Goal: Transaction & Acquisition: Purchase product/service

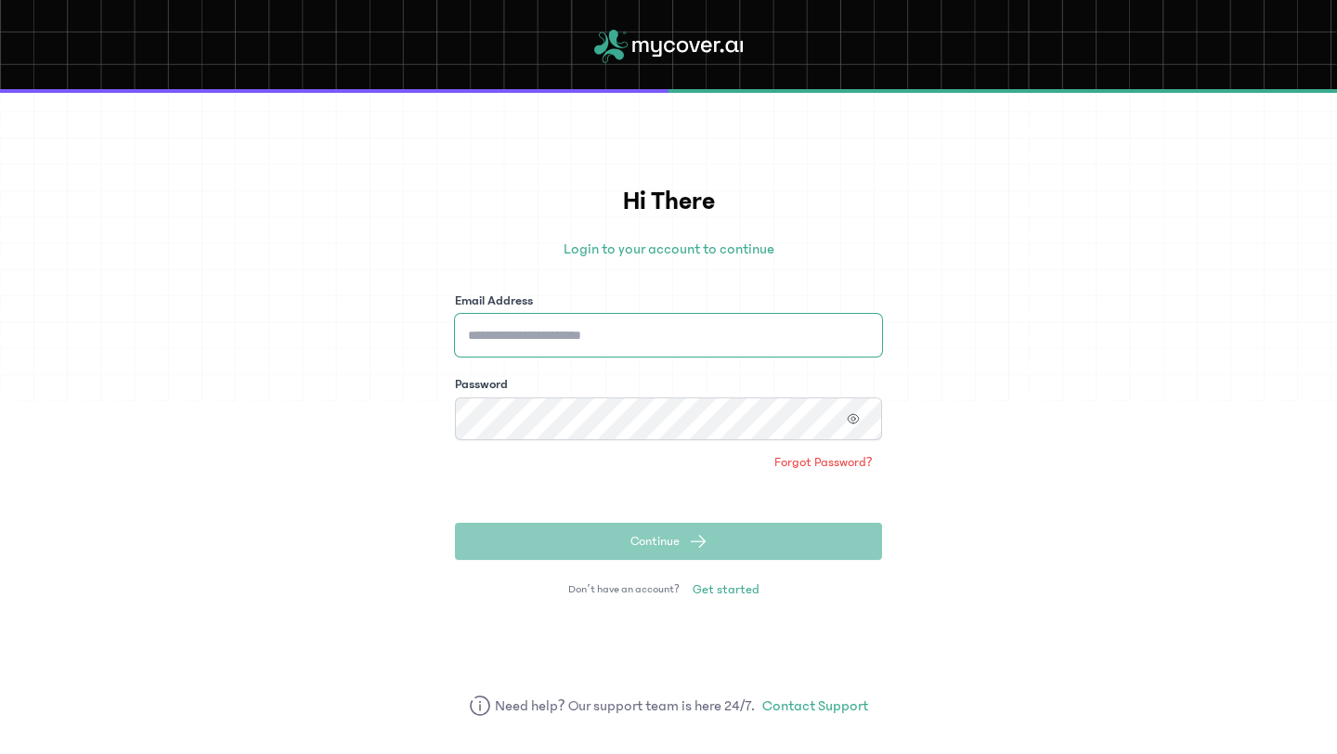
type input "**********"
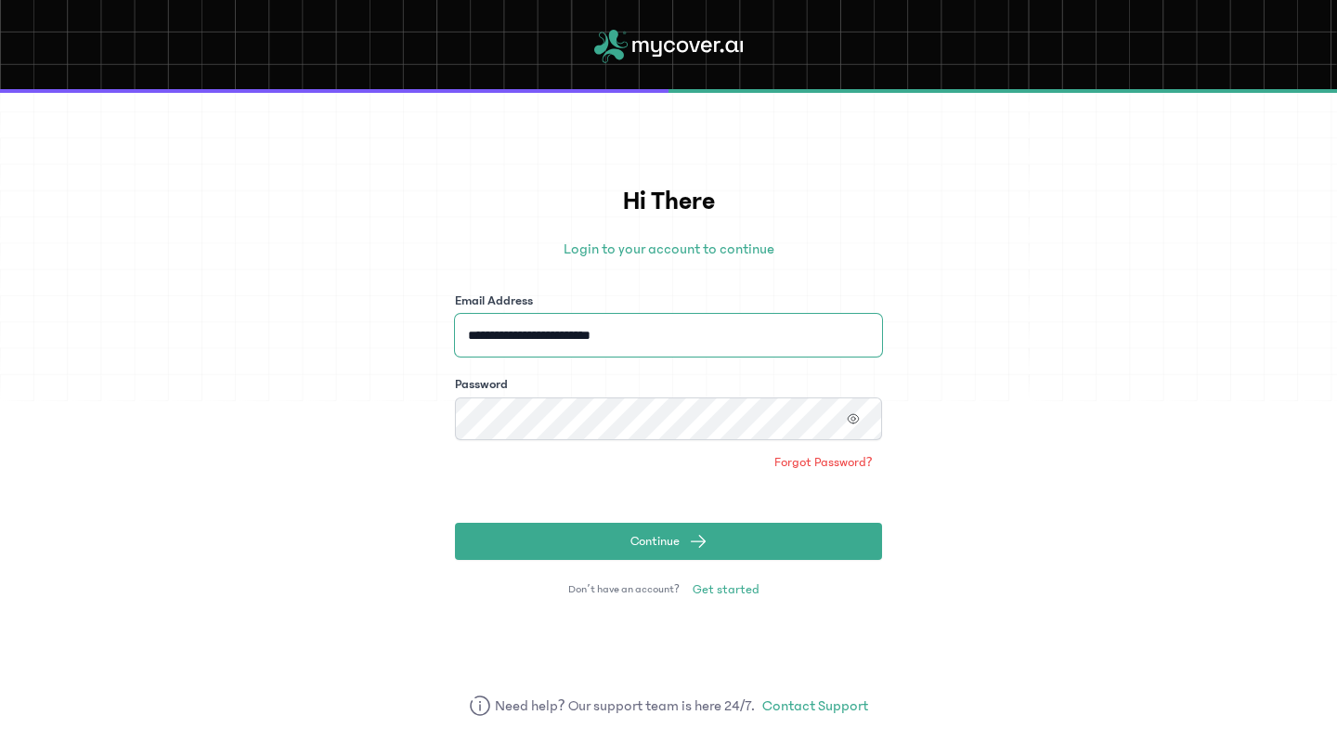
click at [714, 324] on input "**********" at bounding box center [668, 335] width 427 height 43
click at [1067, 470] on div "**********" at bounding box center [668, 423] width 1337 height 661
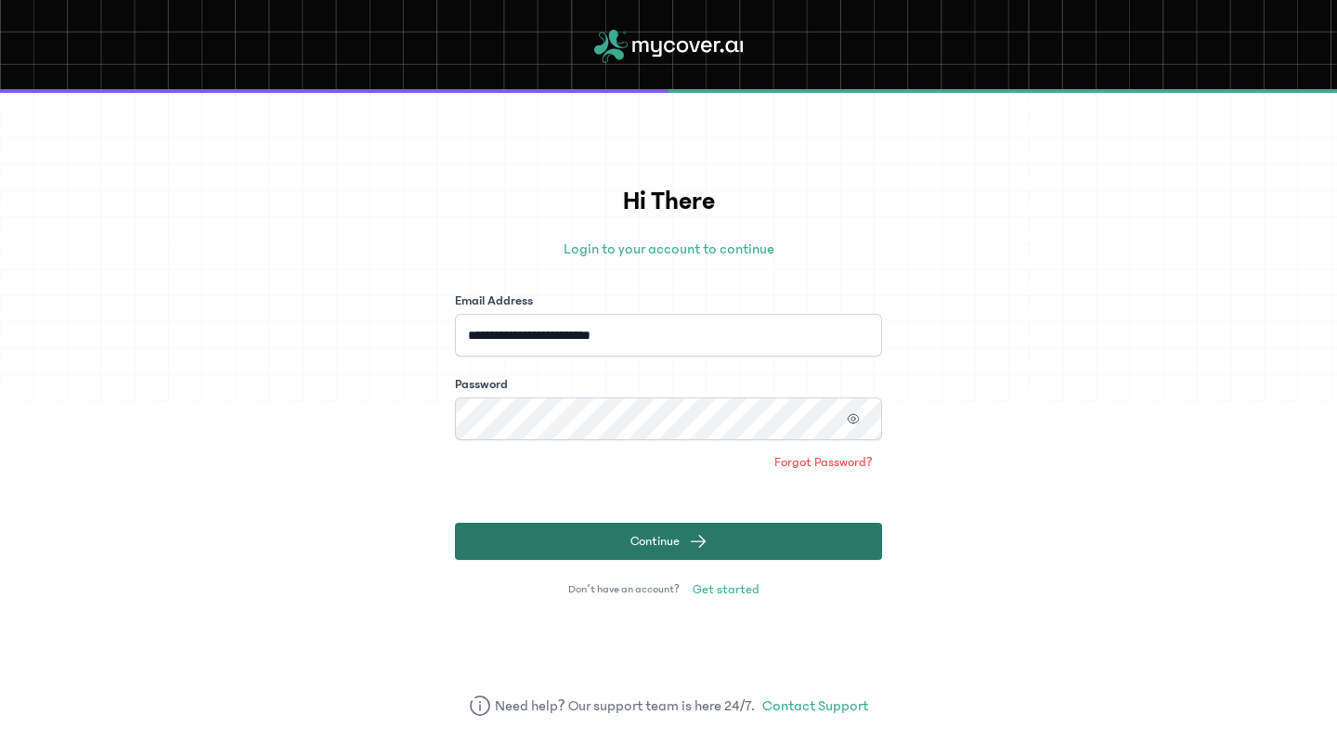
click at [745, 531] on button "Continue" at bounding box center [668, 541] width 427 height 37
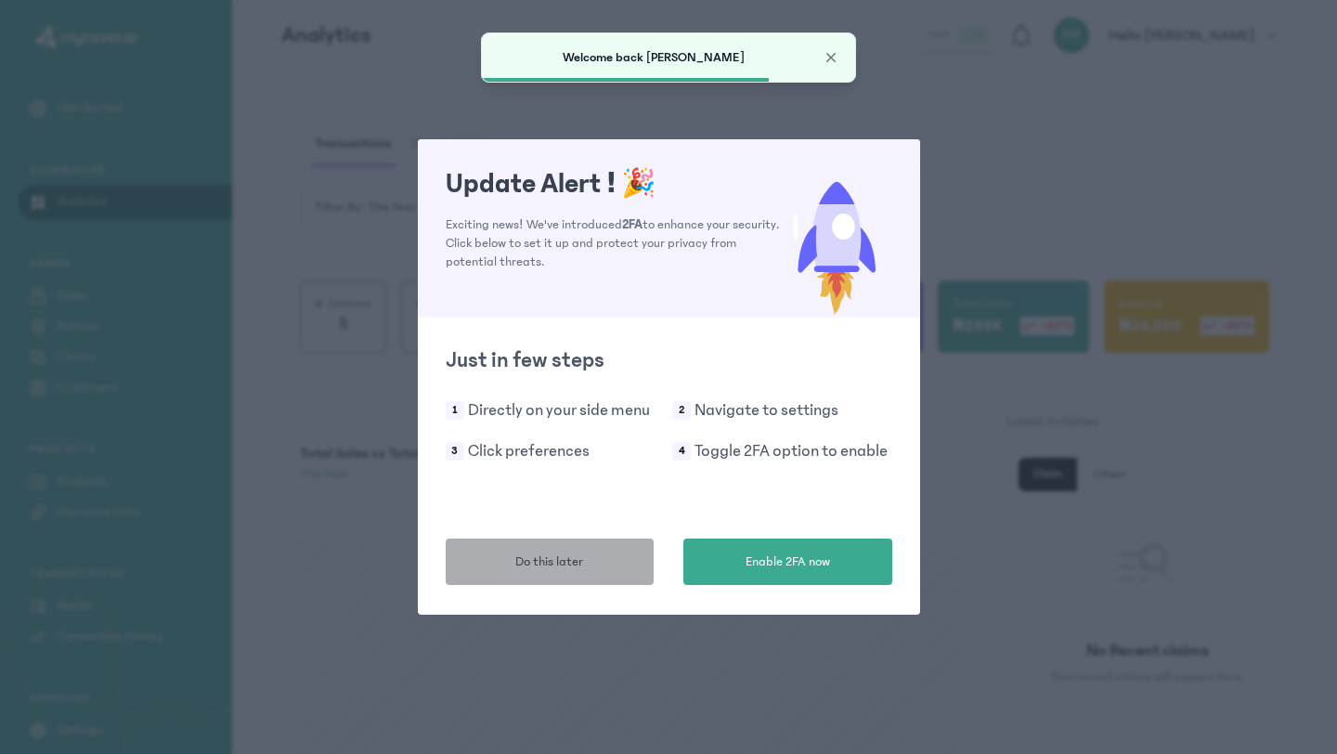
click at [564, 567] on span "Do this later" at bounding box center [549, 561] width 68 height 19
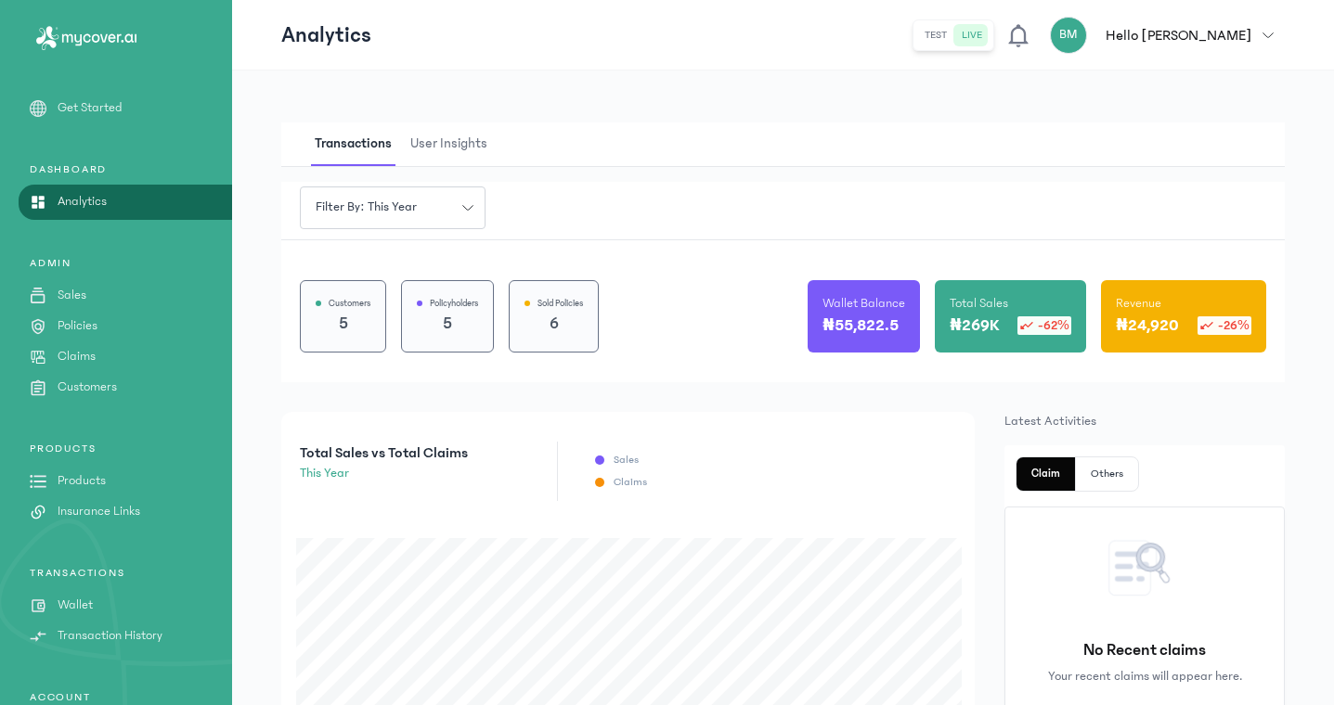
click at [990, 32] on button "test" at bounding box center [971, 35] width 35 height 22
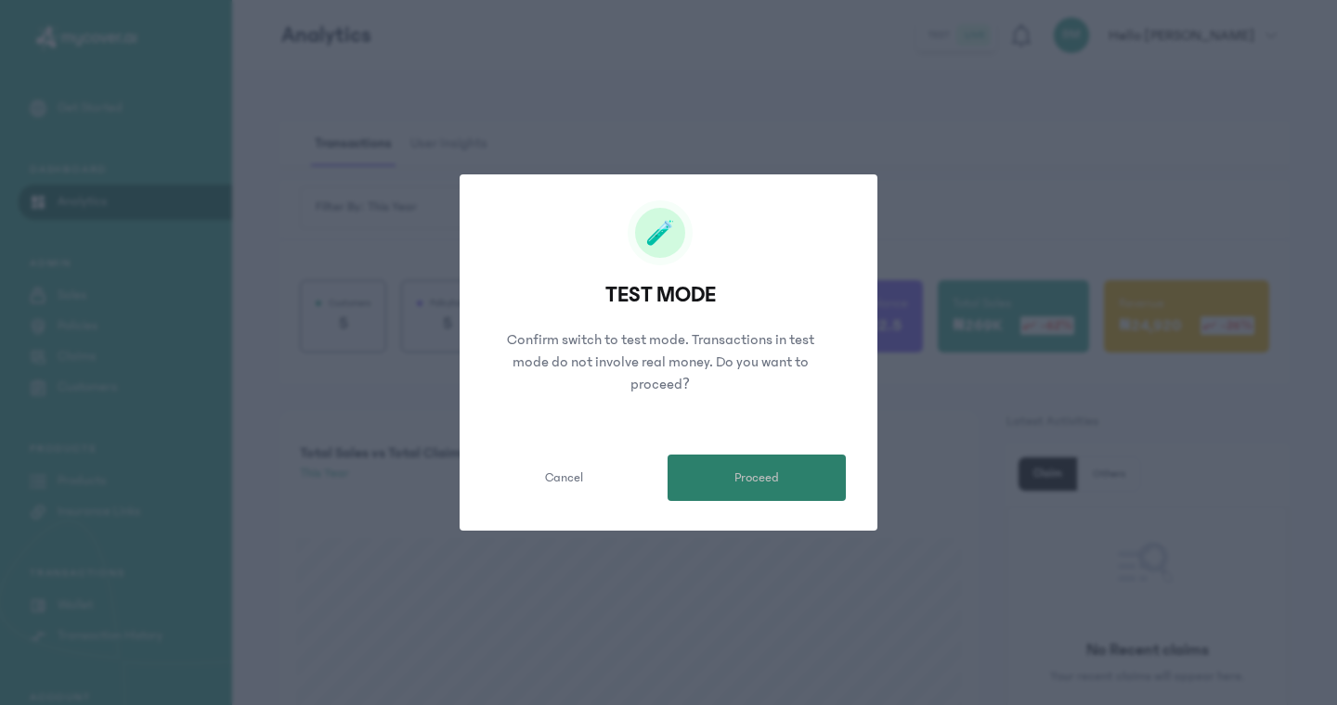
click at [708, 486] on button "Proceed" at bounding box center [756, 478] width 178 height 46
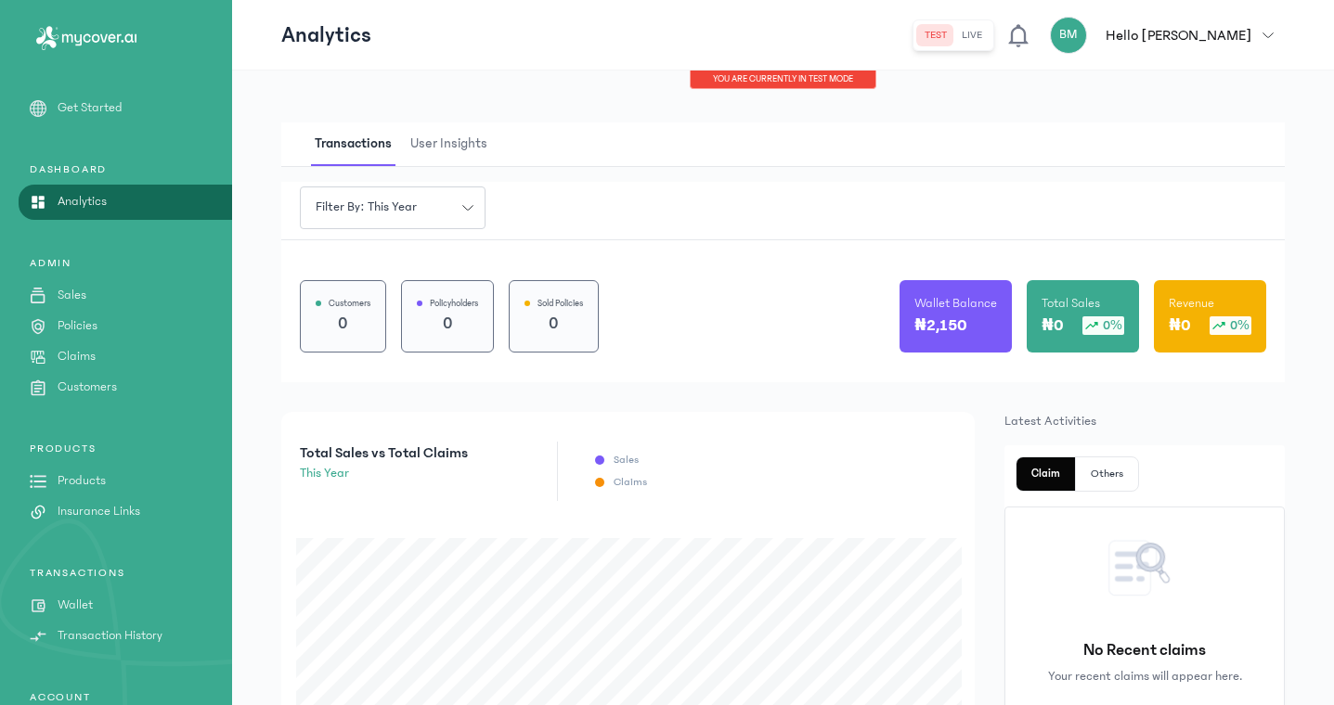
click at [54, 291] on link "Sales" at bounding box center [116, 295] width 232 height 19
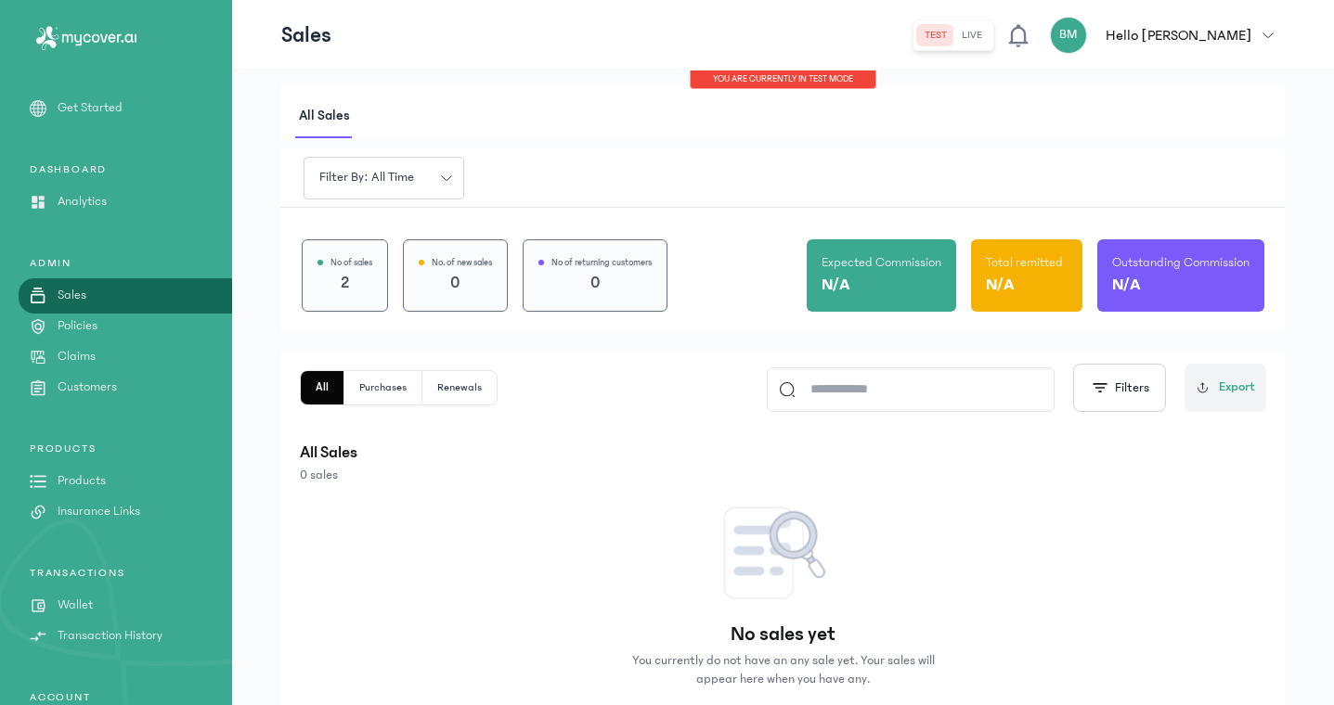
click at [990, 42] on button "live" at bounding box center [971, 35] width 35 height 22
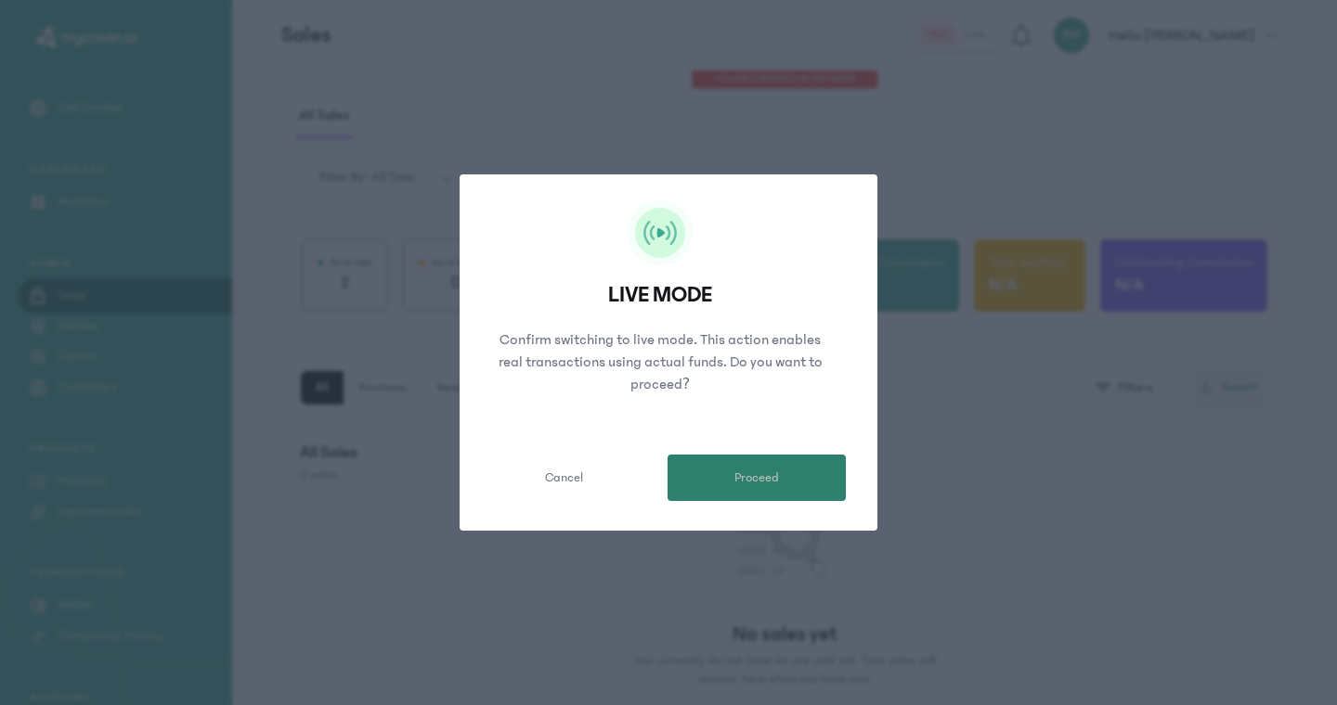
click at [757, 482] on span "Proceed" at bounding box center [756, 478] width 45 height 19
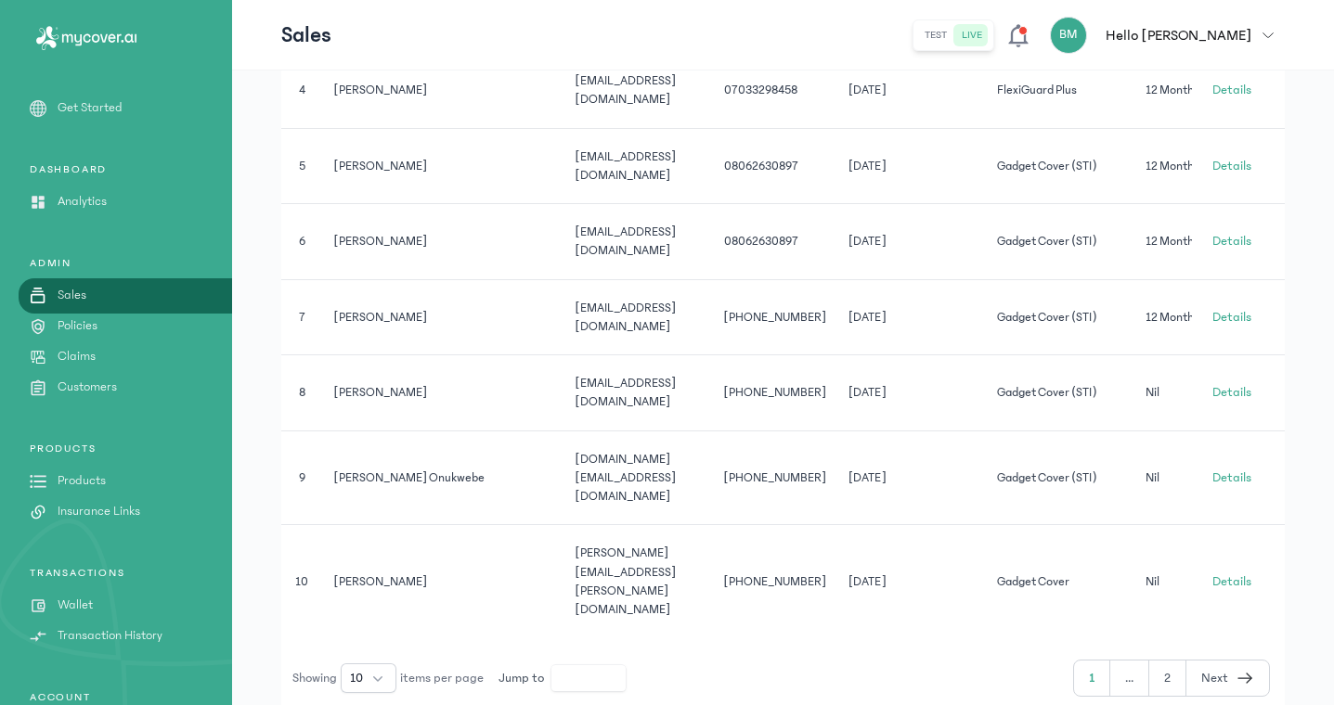
scroll to position [732, 0]
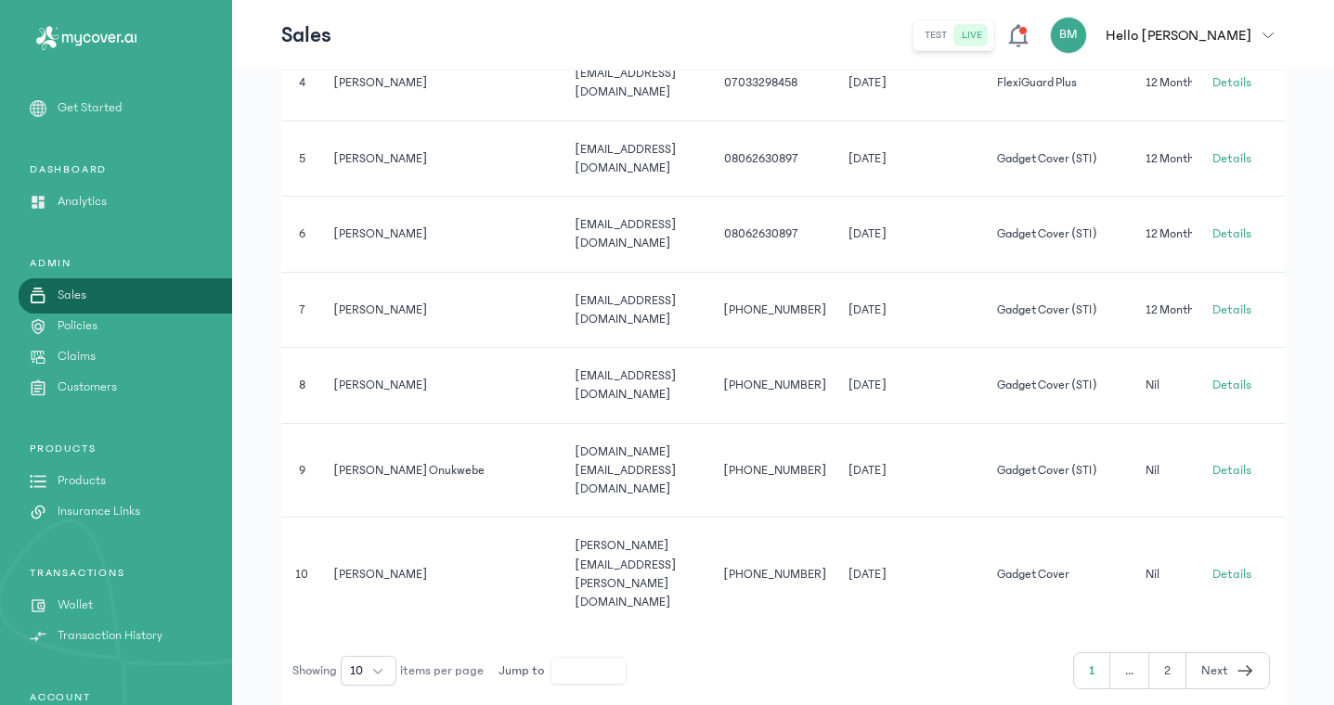
click at [85, 323] on p "Policies" at bounding box center [78, 326] width 40 height 19
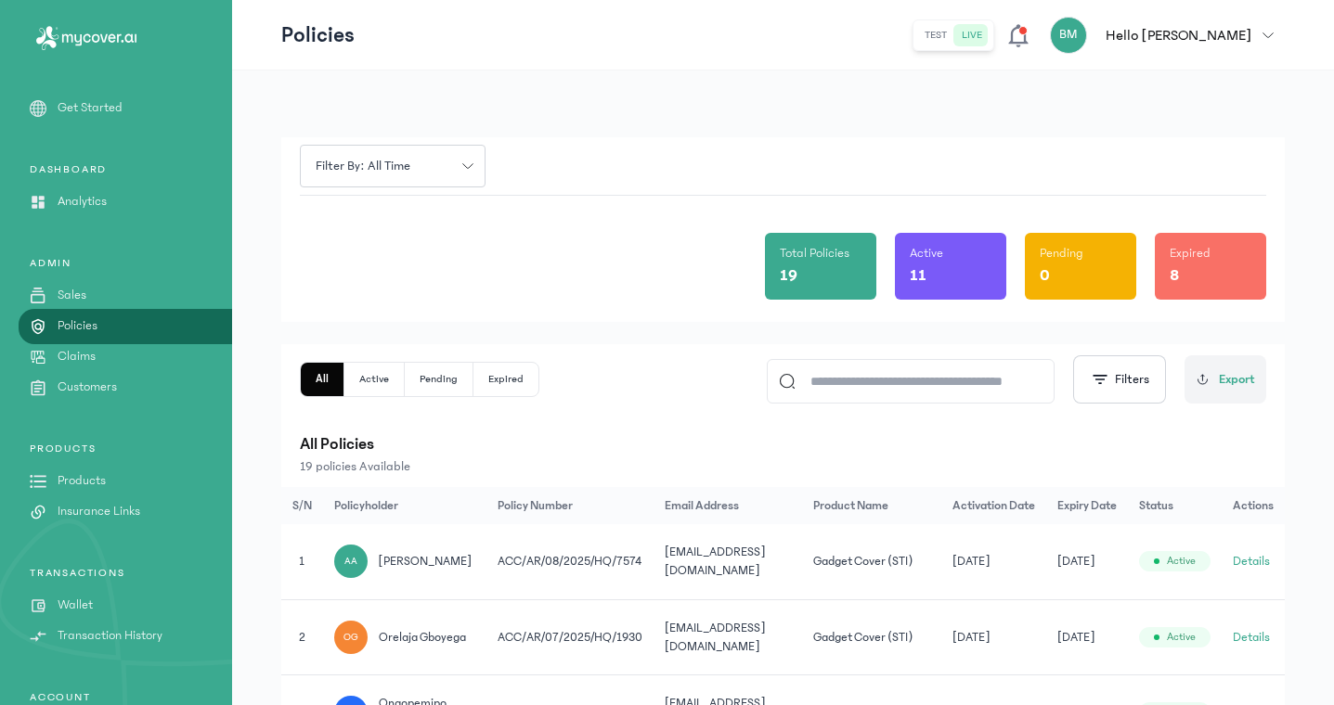
click at [89, 354] on p "Claims" at bounding box center [77, 356] width 38 height 19
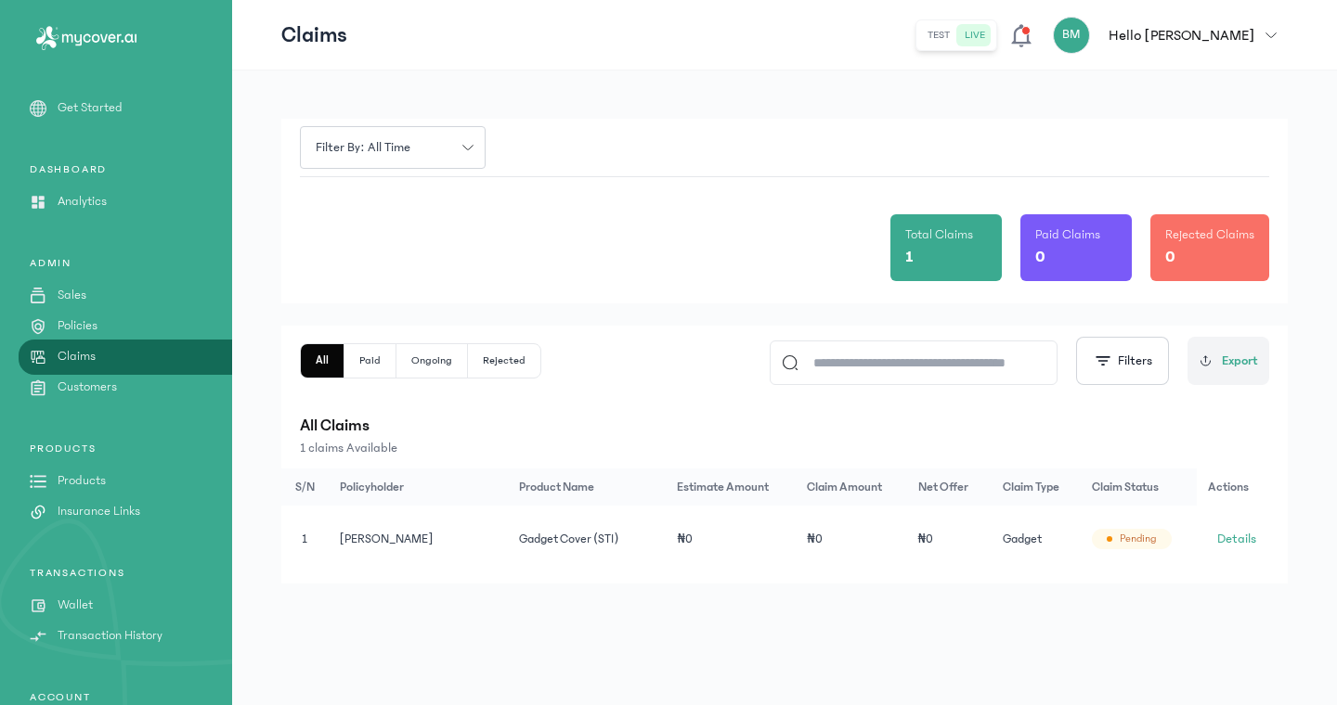
click at [79, 387] on p "Customers" at bounding box center [87, 387] width 59 height 19
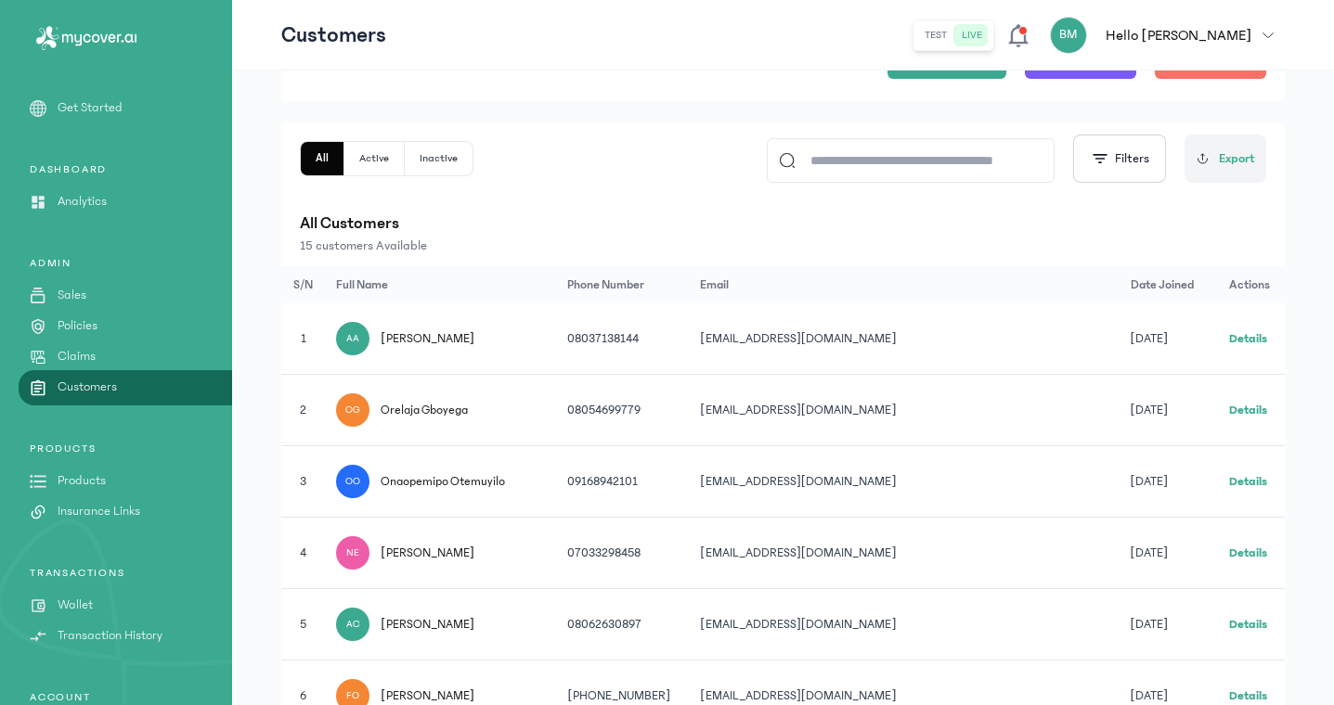
scroll to position [166, 0]
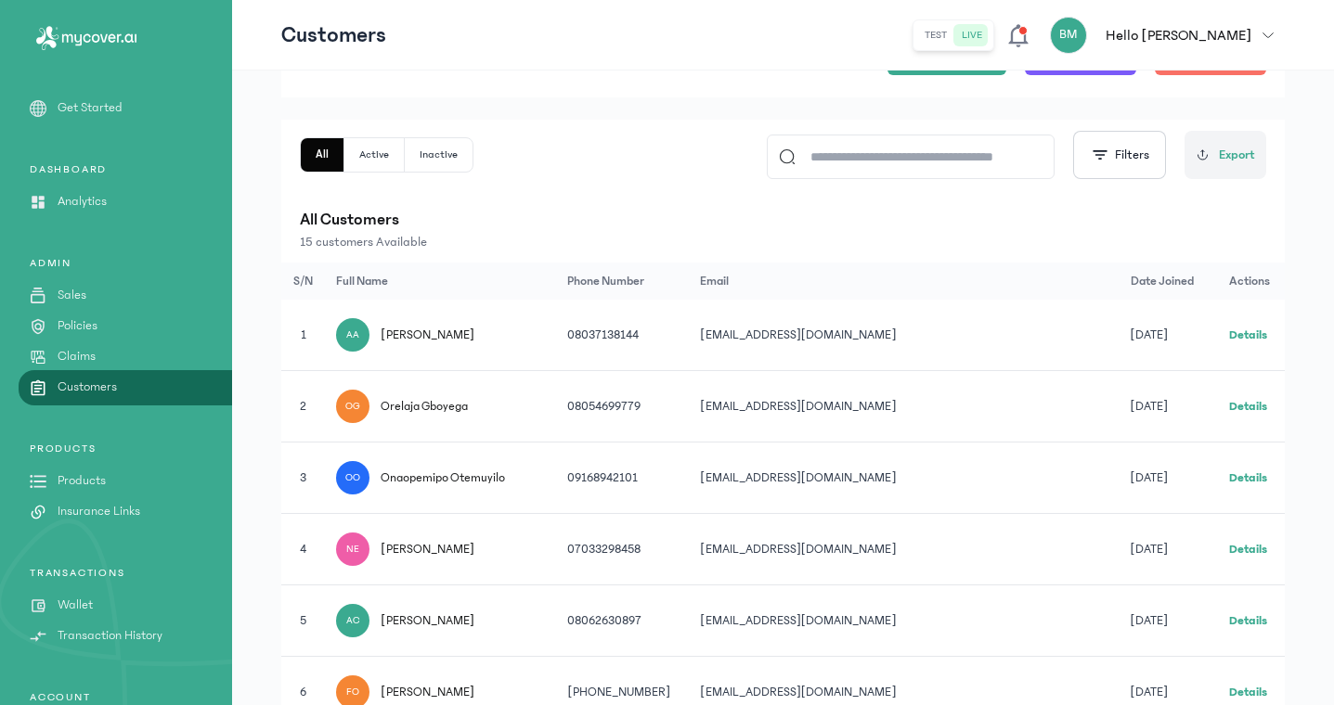
click at [74, 482] on p "Products" at bounding box center [82, 481] width 48 height 19
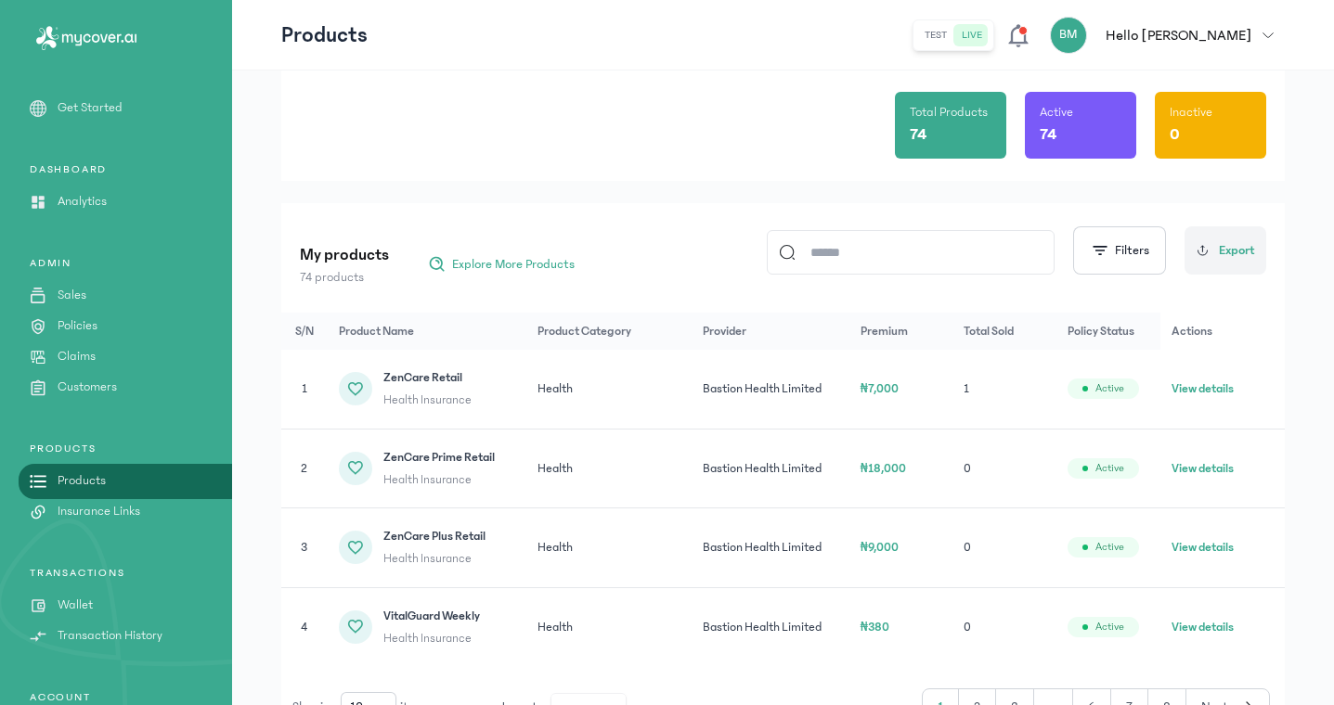
scroll to position [86, 0]
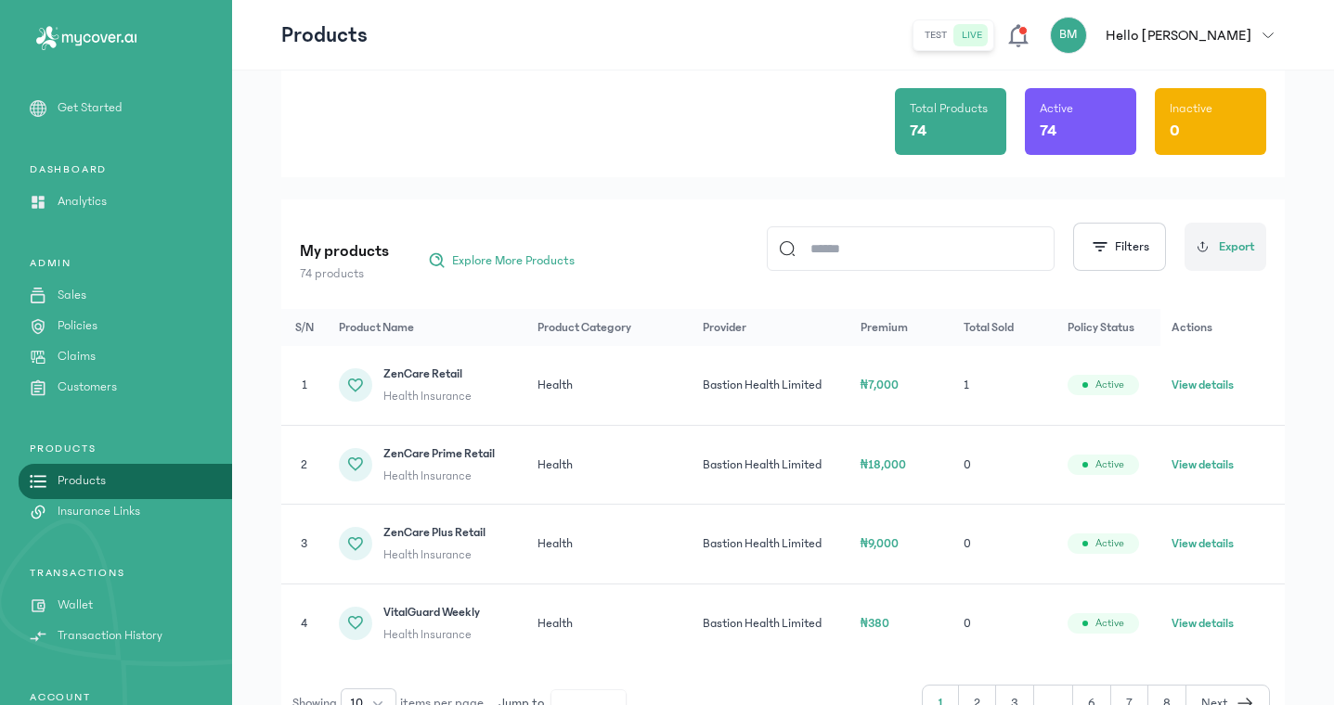
click at [117, 566] on div "PRODUCTS Products Insurance Links" at bounding box center [116, 606] width 232 height 80
click at [379, 391] on div "ZenCare Retail Health Insurance" at bounding box center [427, 386] width 176 height 42
click at [1222, 382] on button "View details" at bounding box center [1202, 385] width 62 height 19
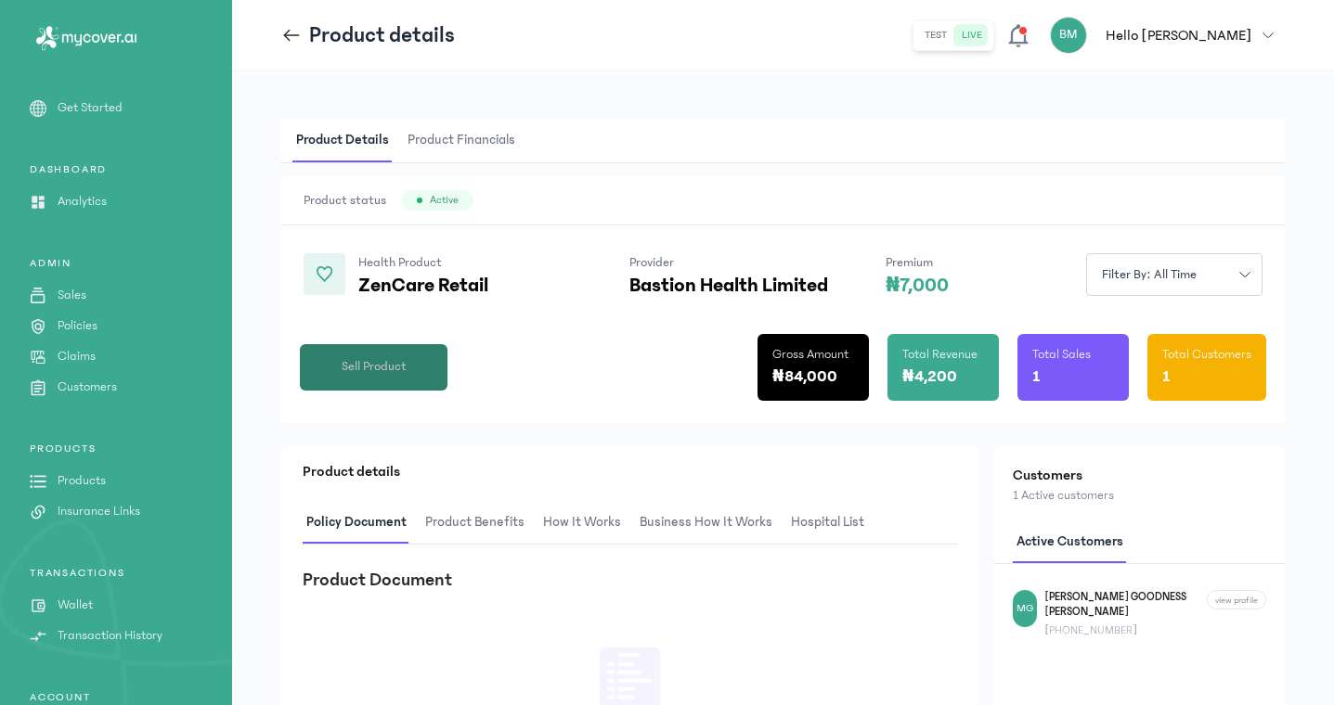
click at [398, 369] on span "Sell Product" at bounding box center [374, 366] width 65 height 19
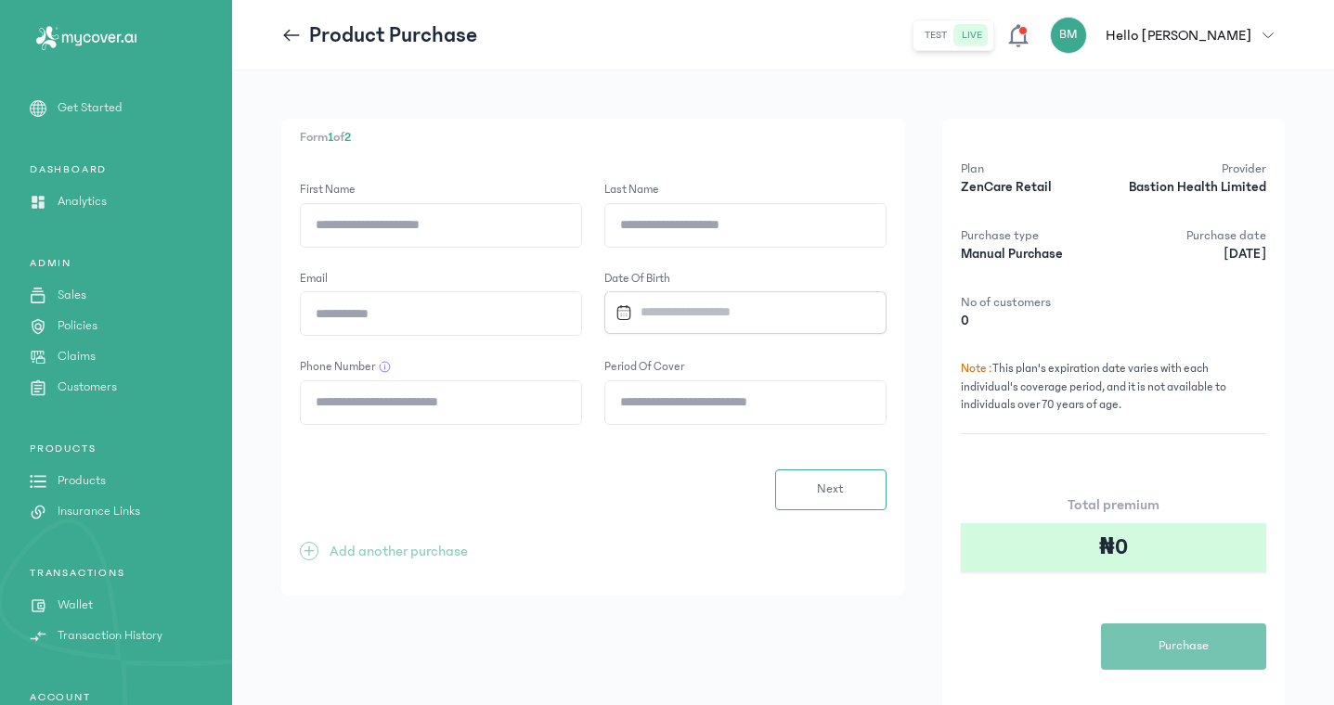
click at [659, 408] on input "Period of cover" at bounding box center [745, 403] width 280 height 43
click at [431, 220] on input "First Name" at bounding box center [441, 225] width 280 height 43
type input "*****"
click at [701, 223] on input "Last Name" at bounding box center [745, 225] width 280 height 43
type input "*******"
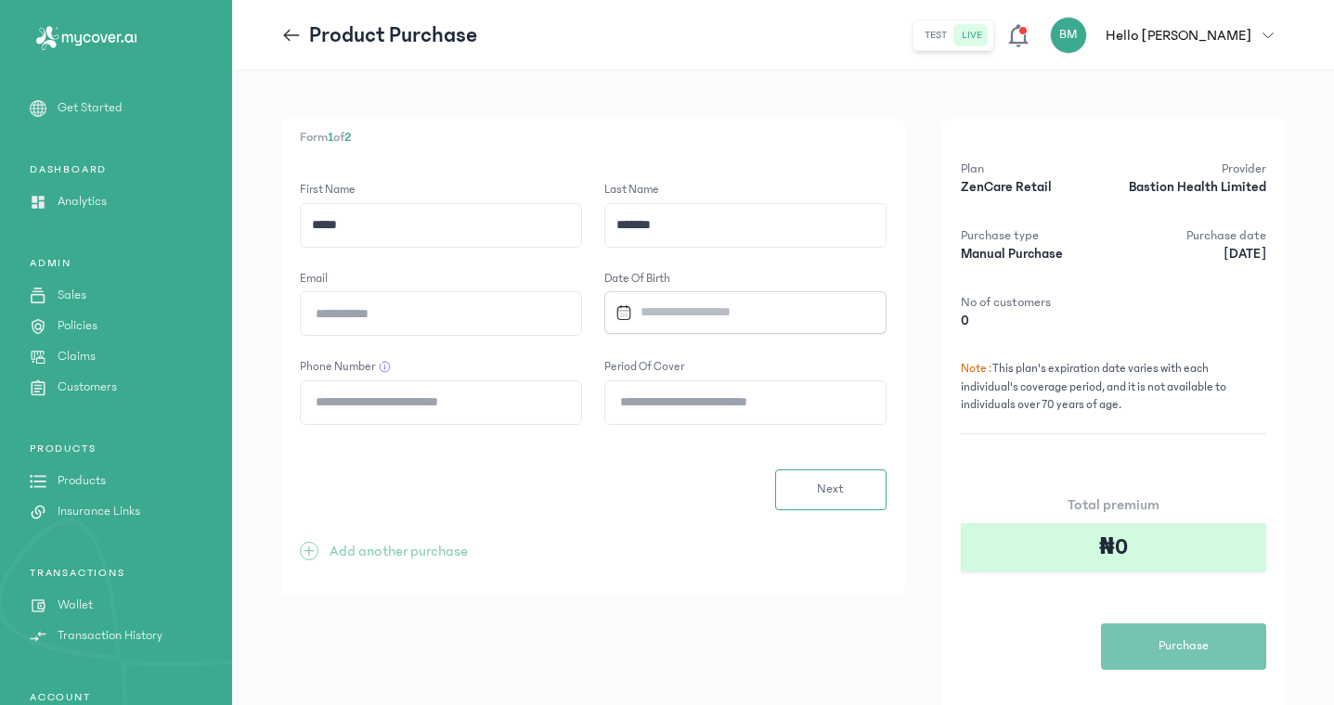
click at [445, 308] on input "Email" at bounding box center [441, 313] width 280 height 43
type input "**********"
click at [673, 310] on input "Datepicker input" at bounding box center [738, 312] width 260 height 40
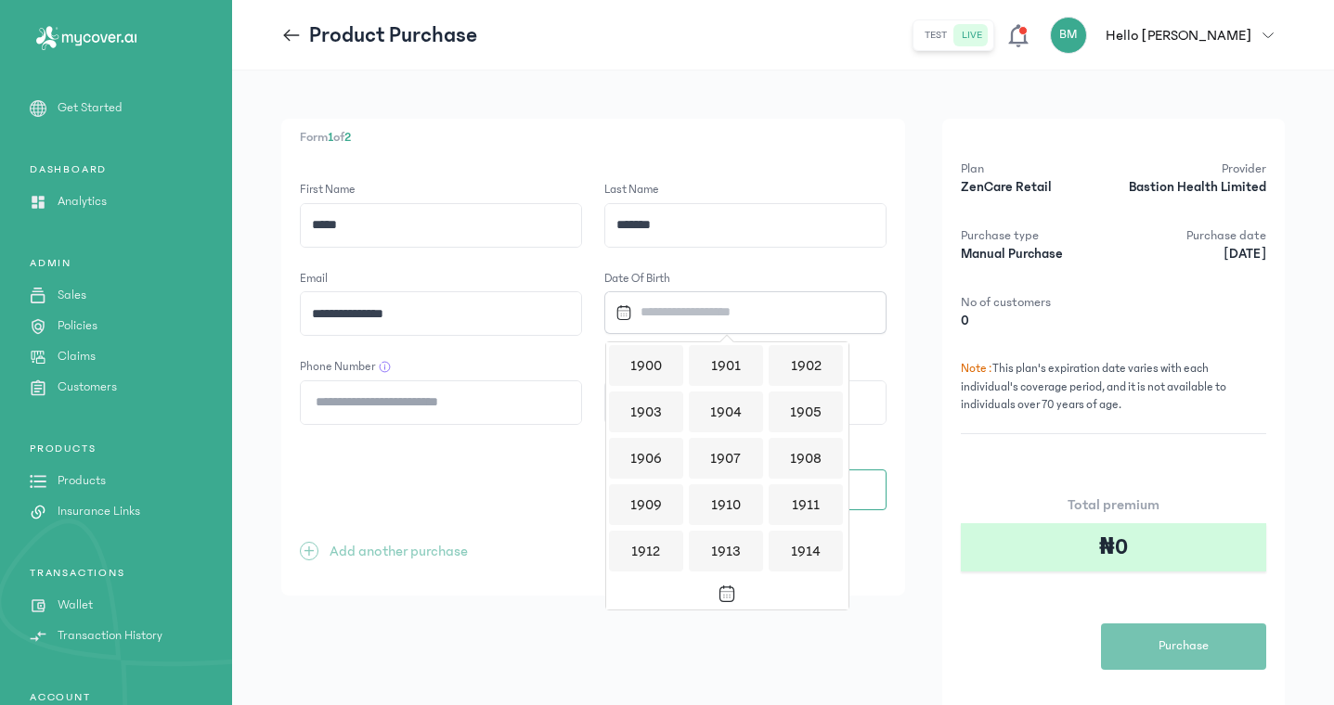
scroll to position [1799, 0]
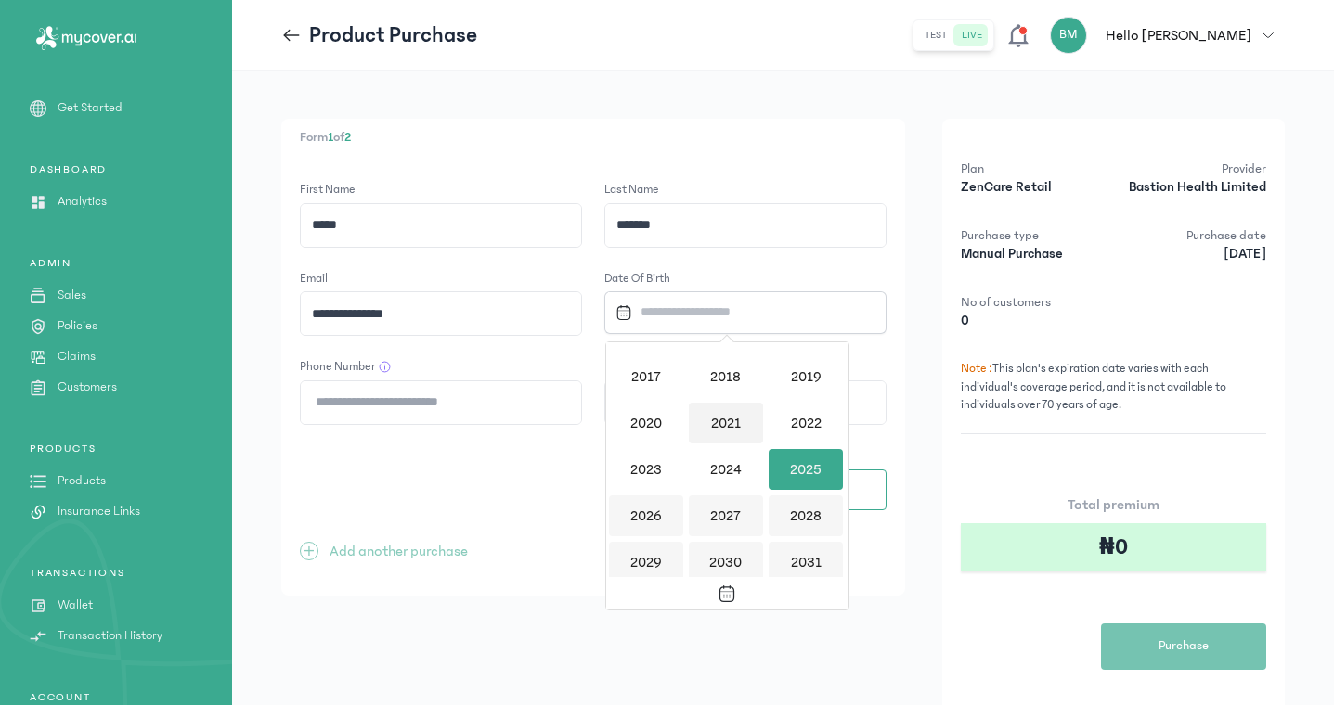
click at [723, 417] on div "2021" at bounding box center [726, 423] width 74 height 41
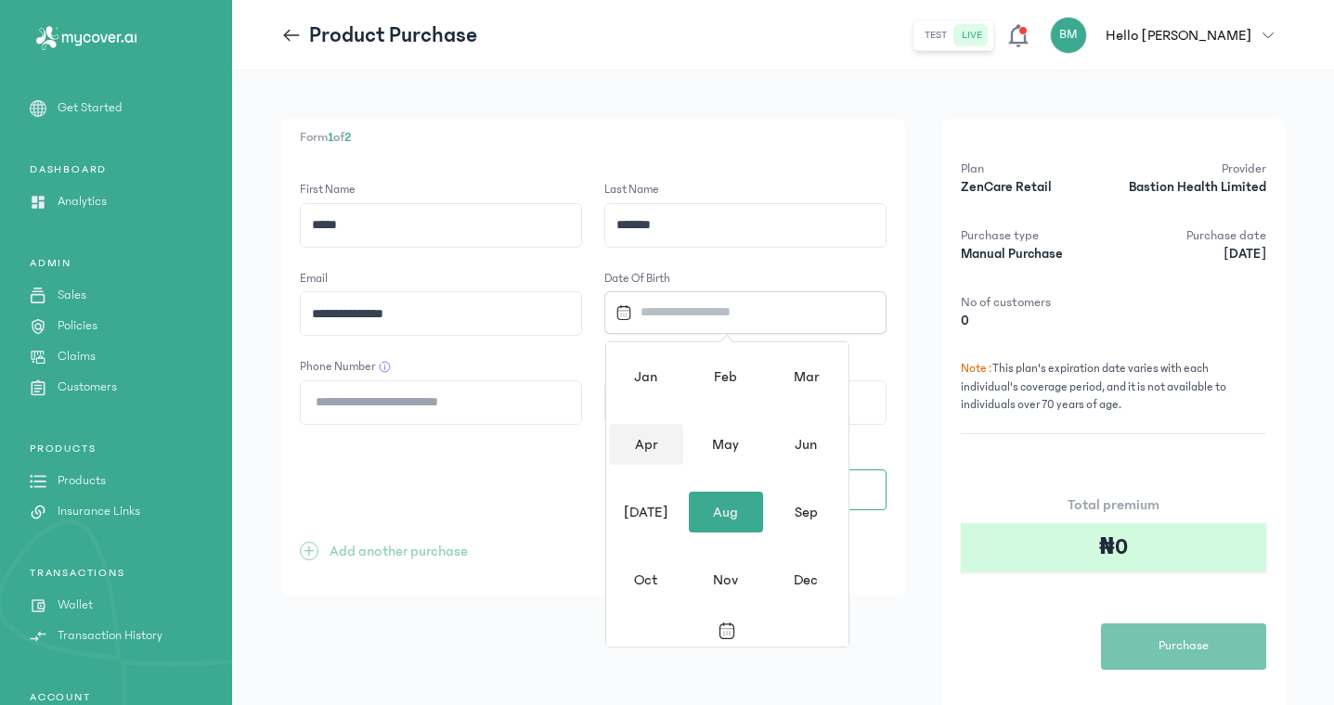
click at [662, 448] on div "Apr" at bounding box center [646, 444] width 74 height 41
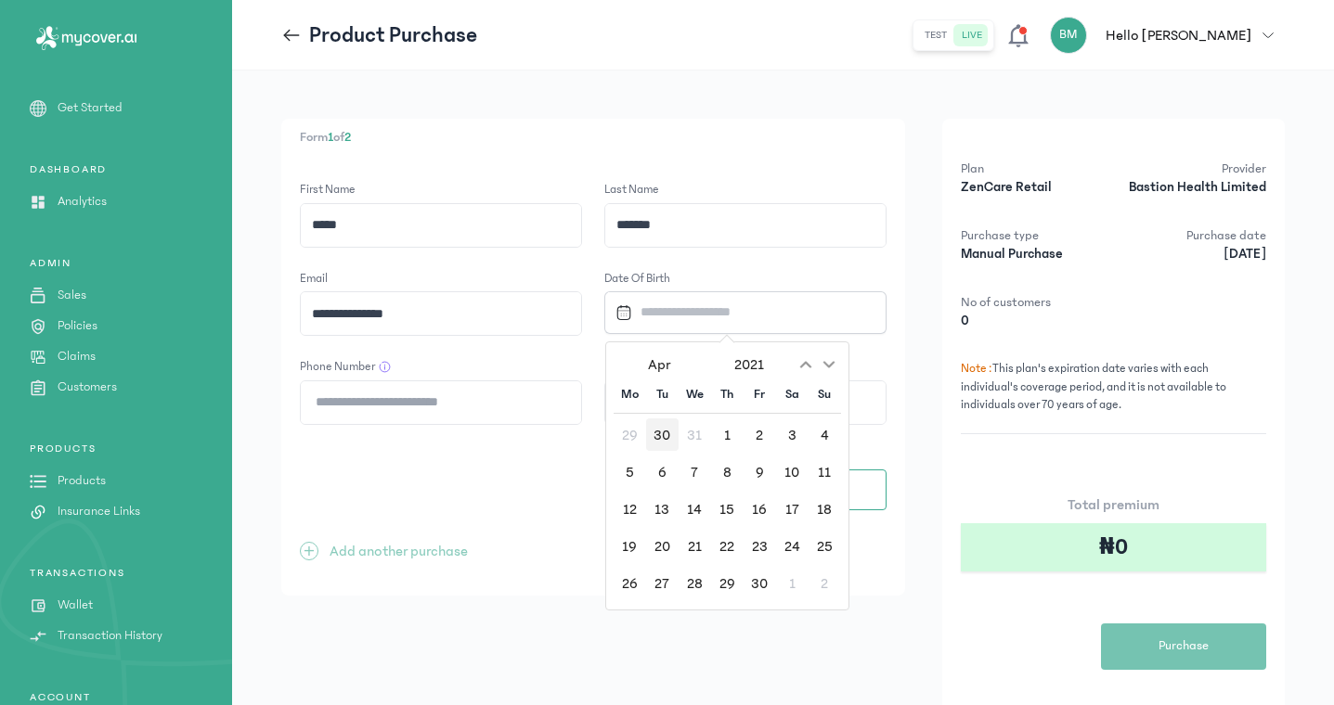
click at [661, 446] on div "30" at bounding box center [662, 435] width 32 height 32
type input "**********"
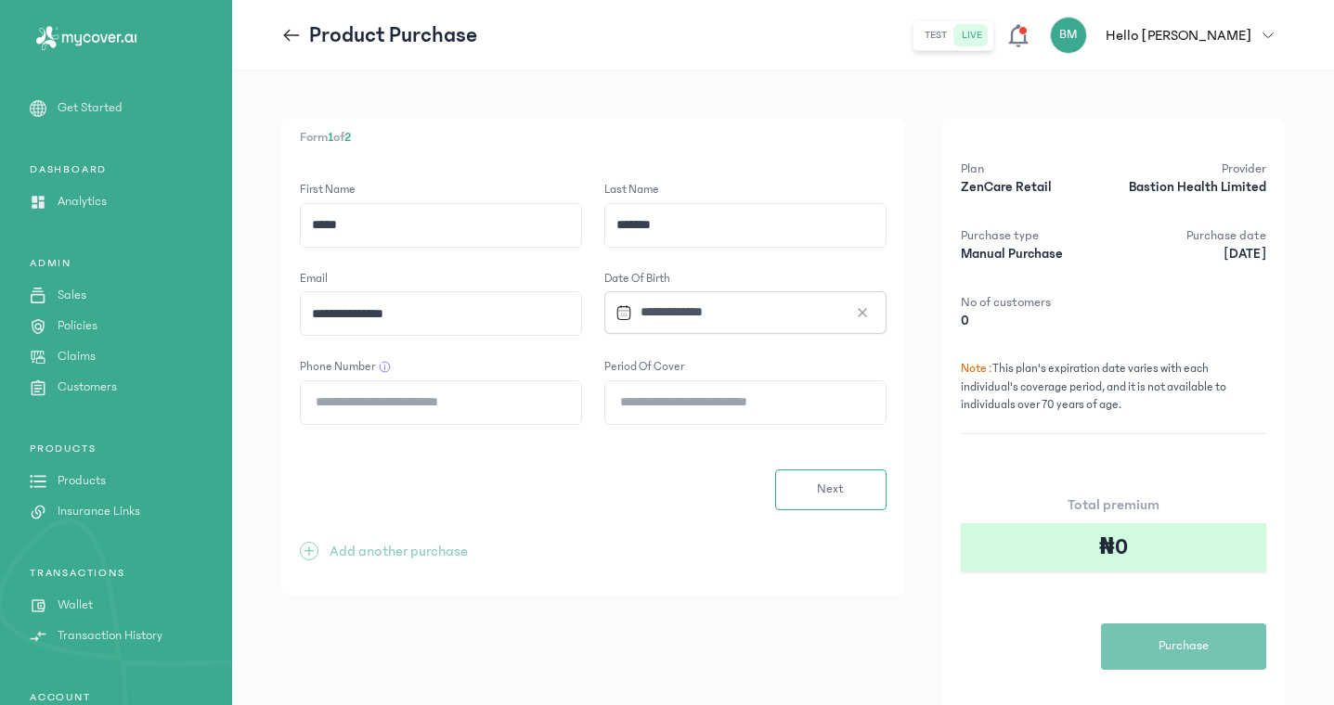
click at [338, 399] on input "Phone Number" at bounding box center [441, 403] width 280 height 43
type input "**********"
click at [683, 409] on input "Period of cover" at bounding box center [745, 403] width 280 height 43
type input "*"
click at [834, 480] on span "Next" at bounding box center [830, 489] width 27 height 19
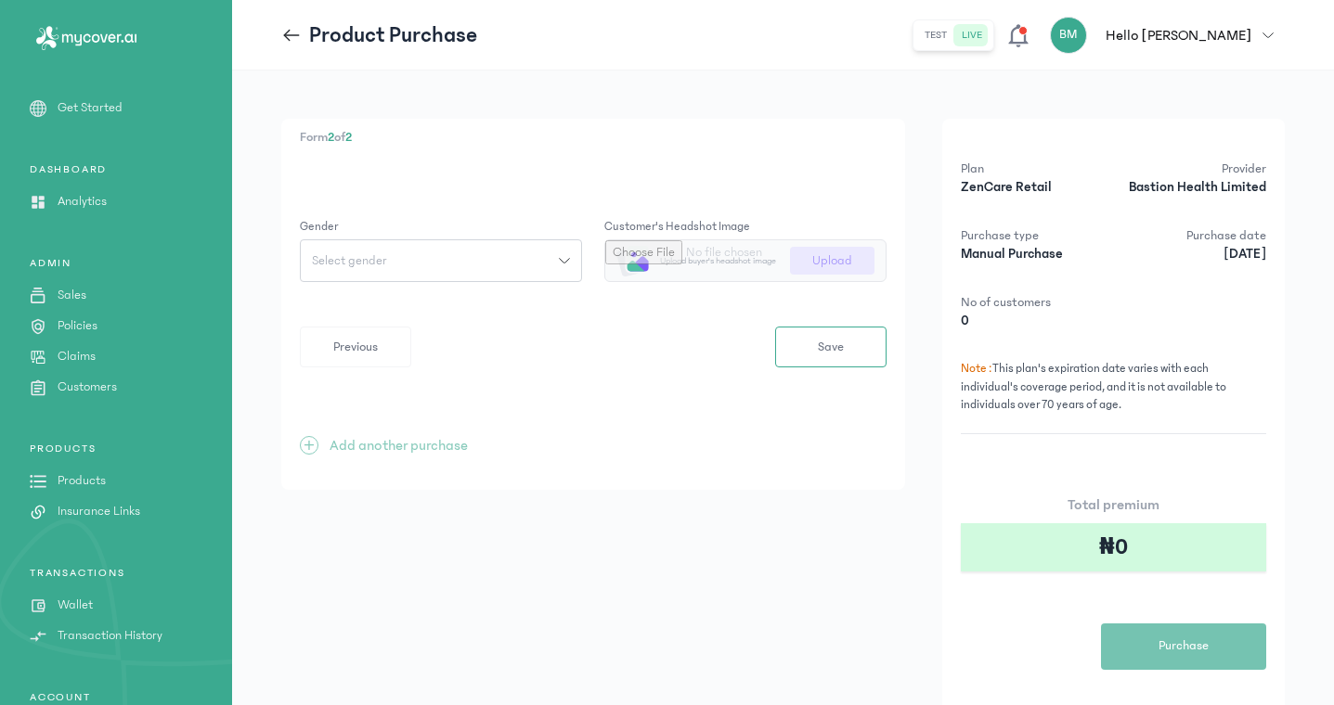
click at [352, 262] on span "Select gender" at bounding box center [349, 260] width 97 height 13
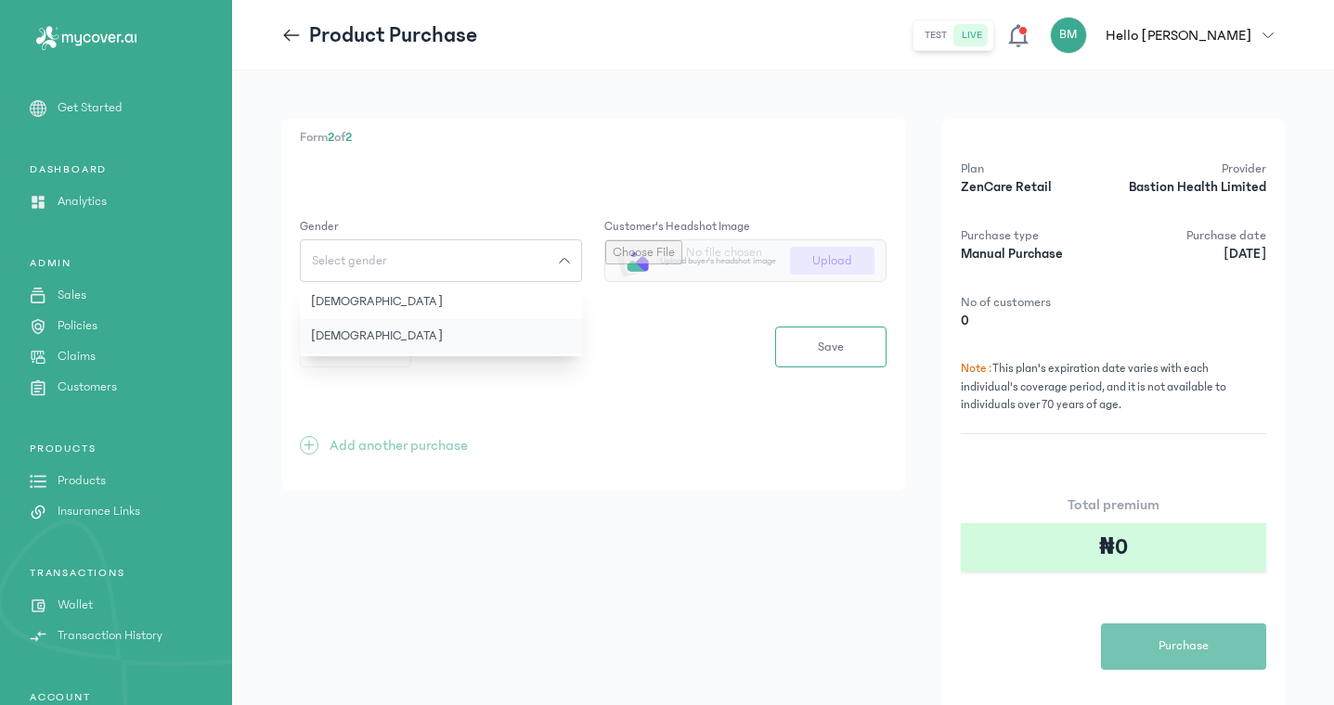
click at [352, 333] on button "Female" at bounding box center [441, 336] width 282 height 34
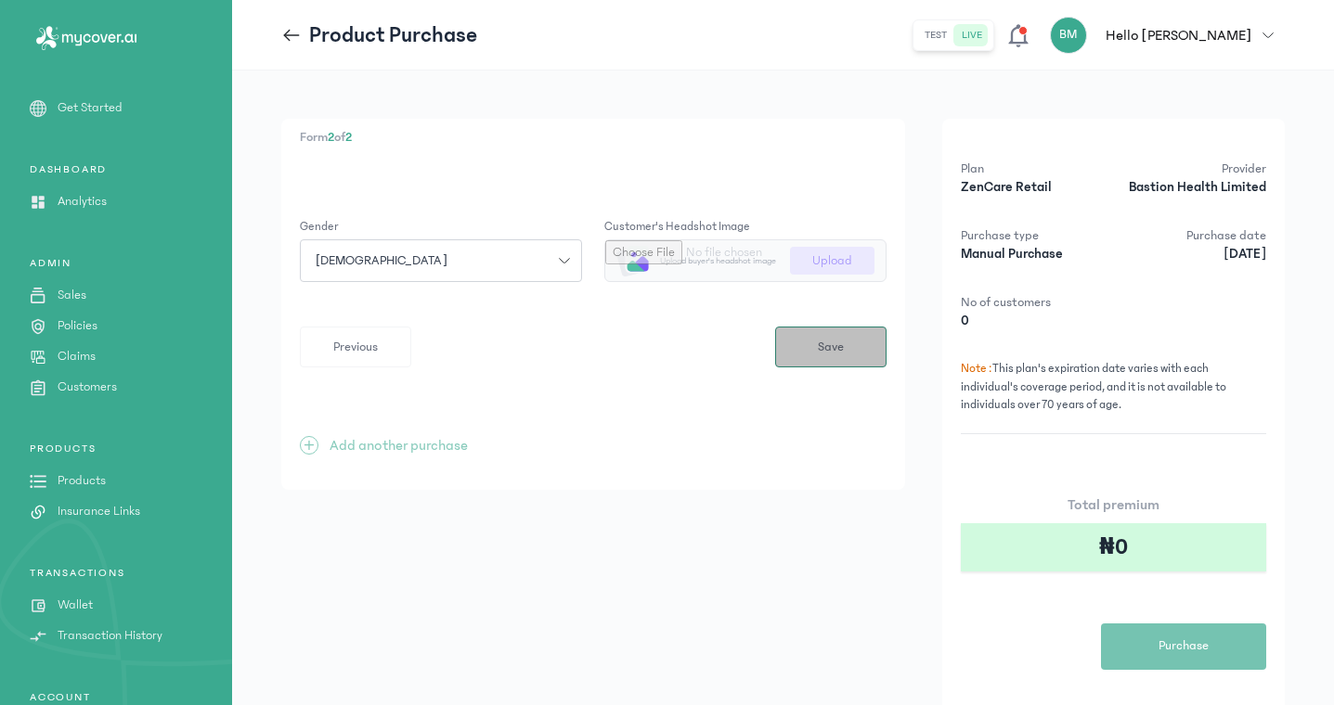
click at [851, 342] on button "Save" at bounding box center [830, 347] width 111 height 41
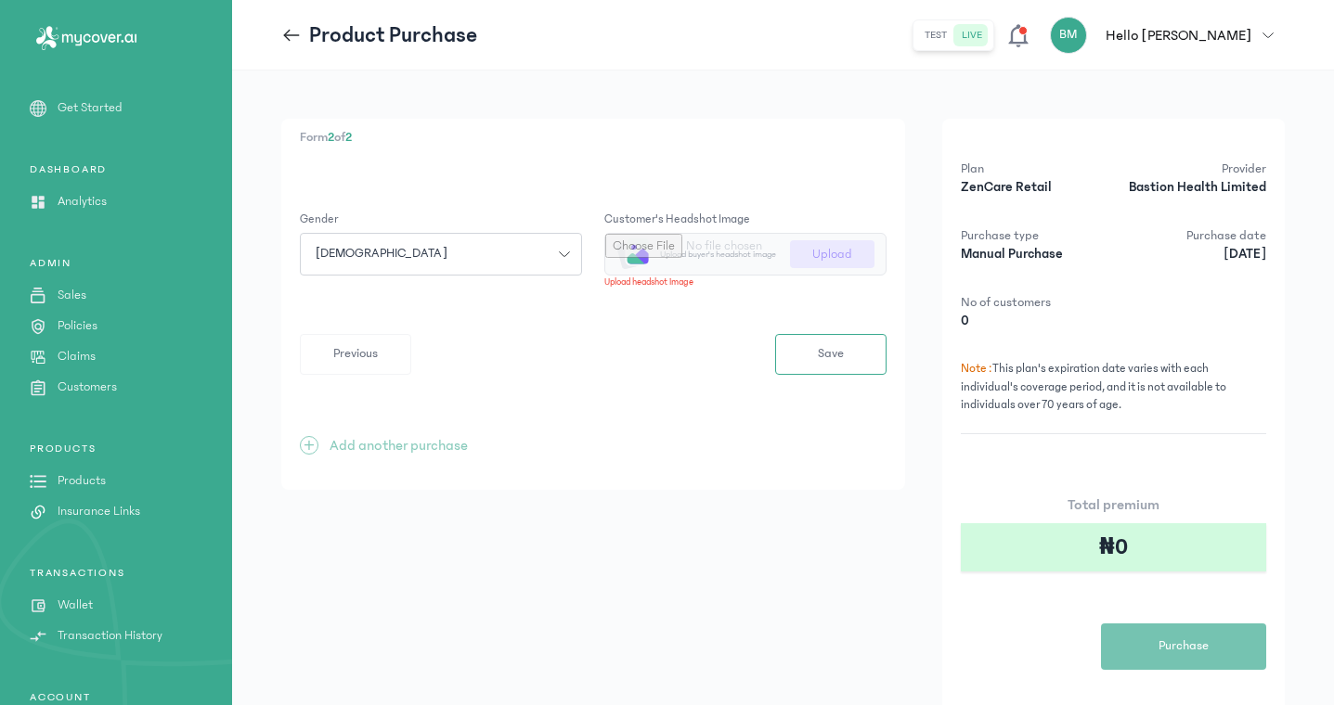
click at [805, 259] on input "file" at bounding box center [745, 254] width 280 height 41
type input "**********"
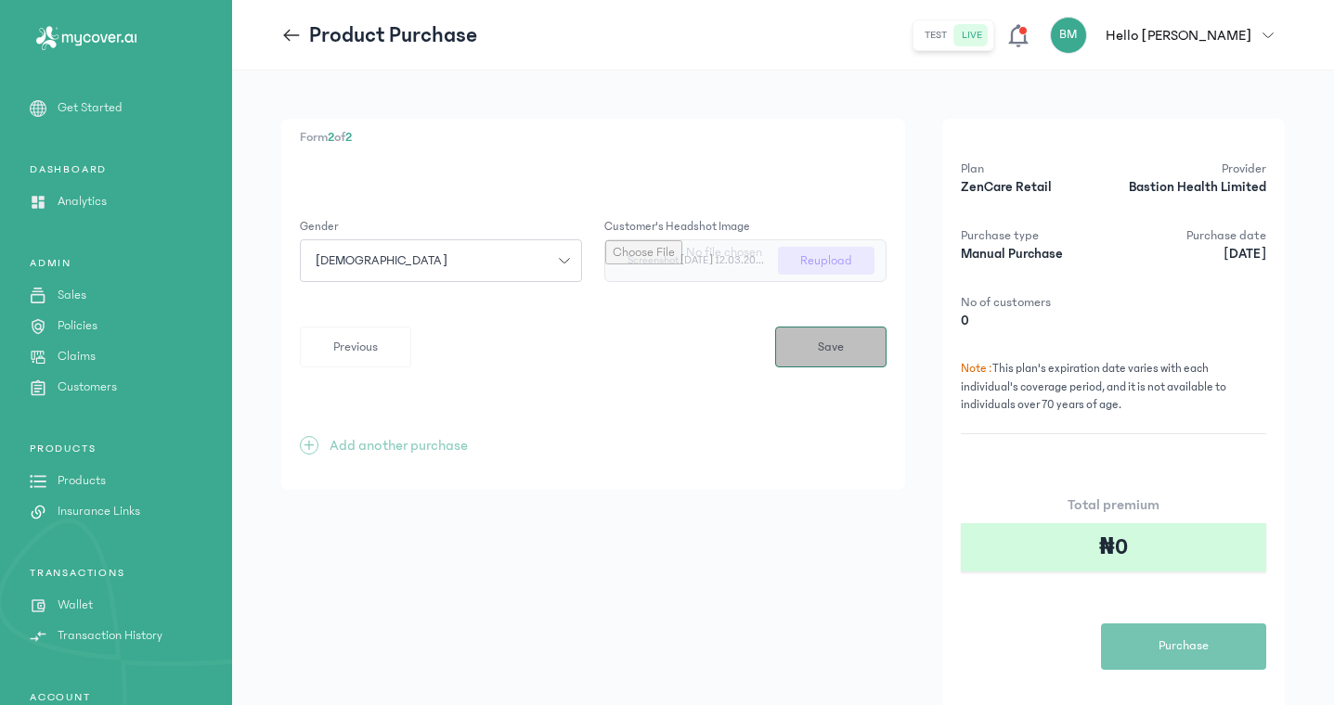
click at [796, 348] on button "Save" at bounding box center [830, 347] width 111 height 41
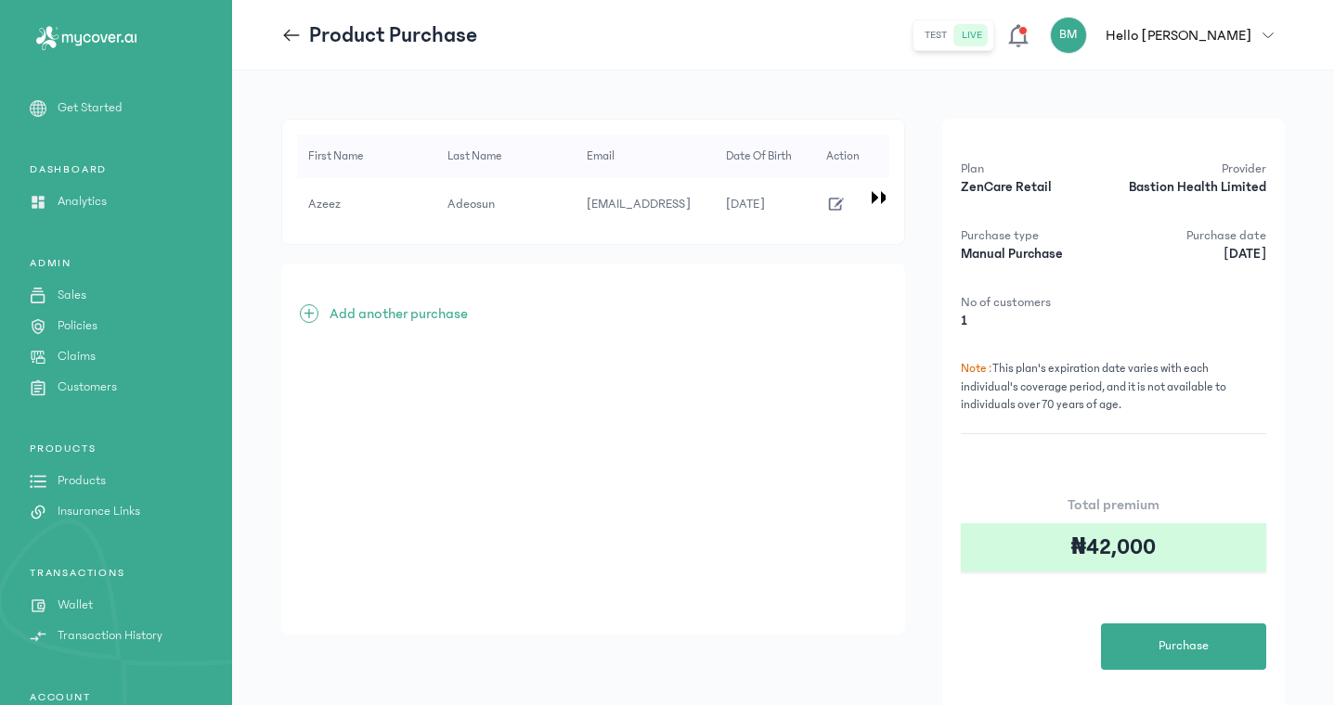
click at [290, 36] on icon at bounding box center [291, 35] width 20 height 20
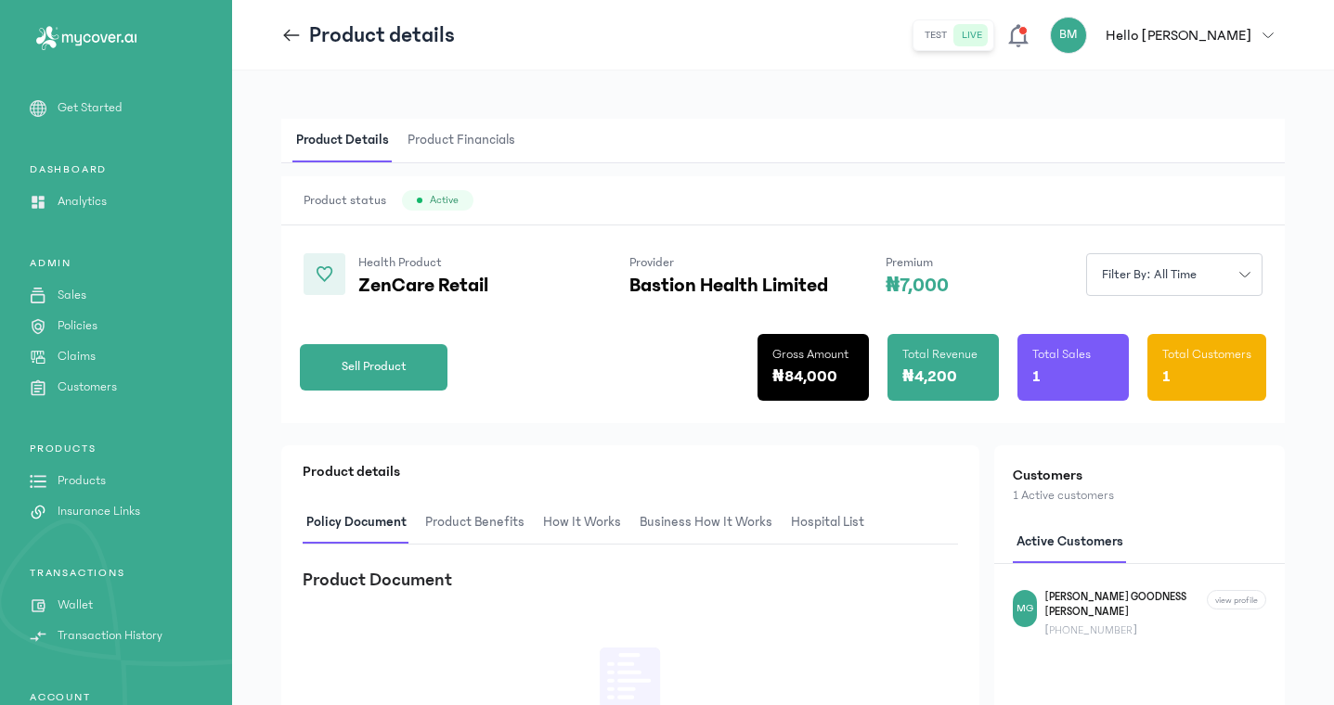
click at [287, 26] on icon at bounding box center [291, 35] width 20 height 20
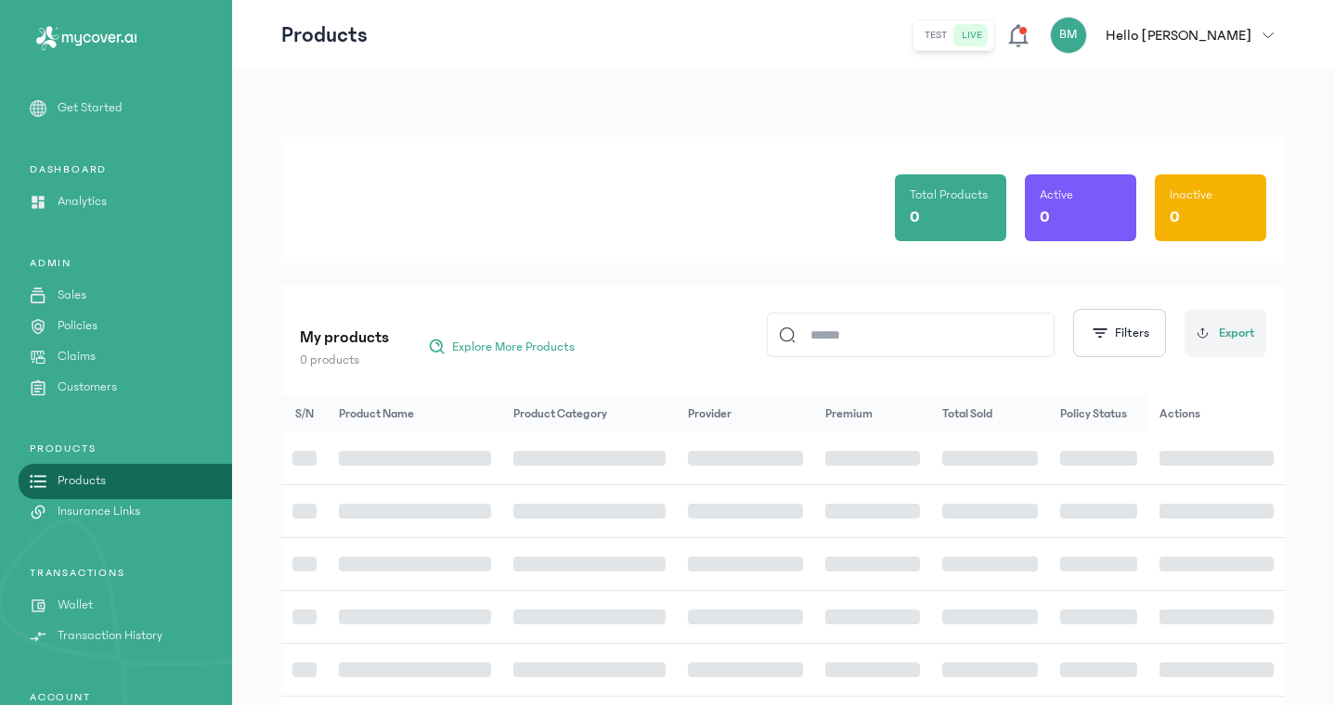
scroll to position [86, 0]
